Goal: Find specific page/section: Find specific page/section

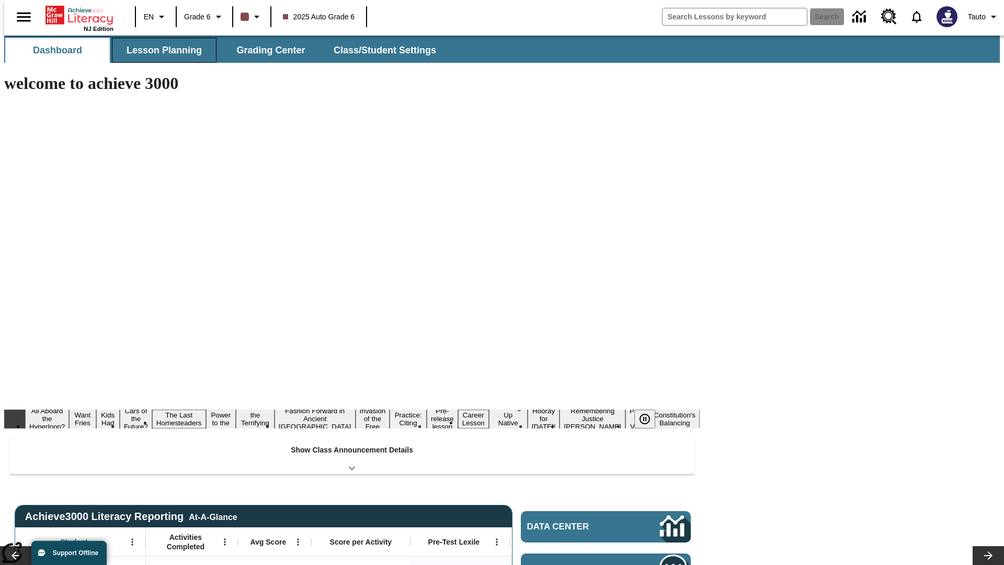
click at [160, 50] on button "Lesson Planning" at bounding box center [164, 50] width 105 height 25
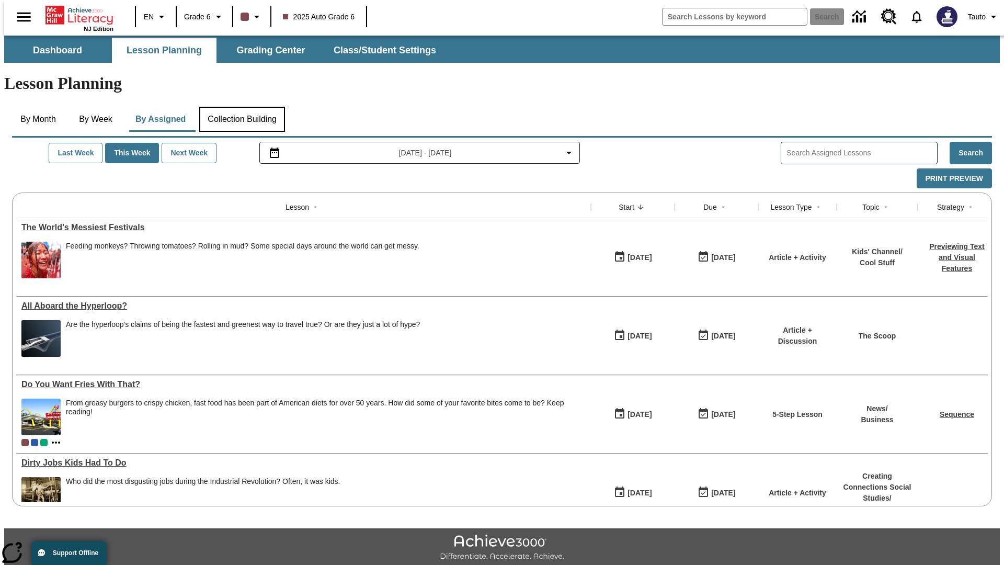
click at [241, 107] on button "Collection Building" at bounding box center [242, 119] width 86 height 25
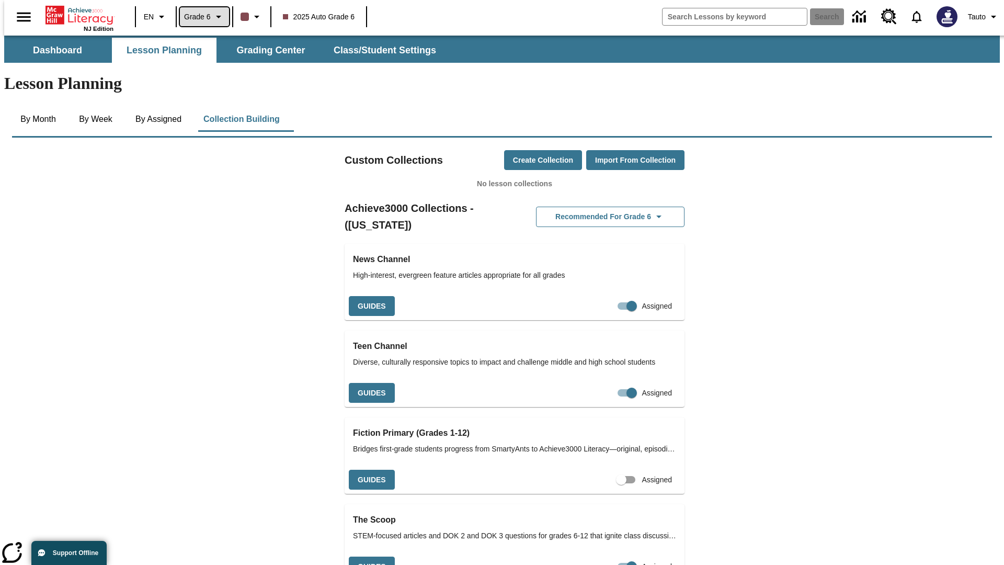
click at [201, 17] on span "Grade 6" at bounding box center [197, 16] width 27 height 11
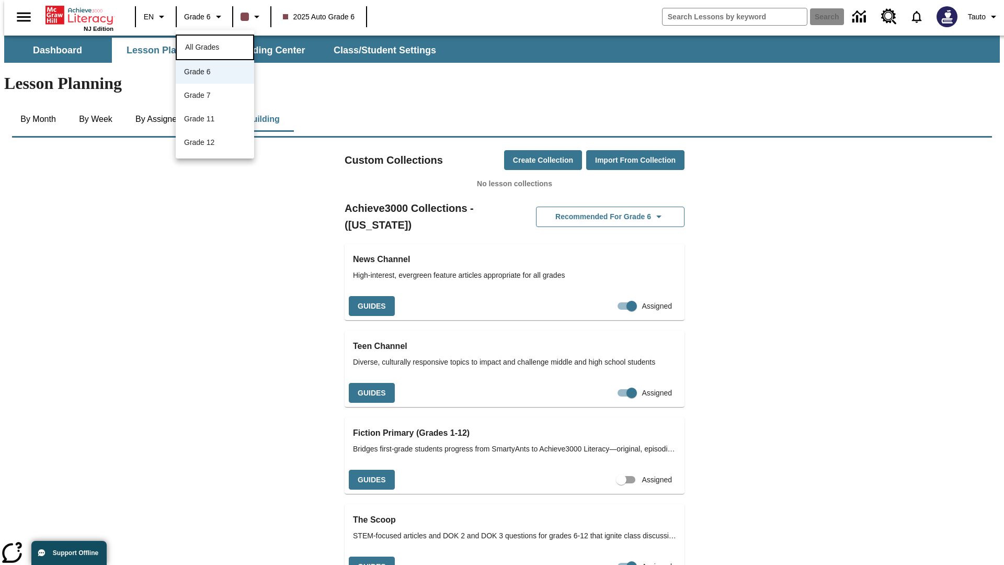
click at [215, 46] on span "All Grades" at bounding box center [202, 47] width 34 height 8
